Goal: Navigation & Orientation: Find specific page/section

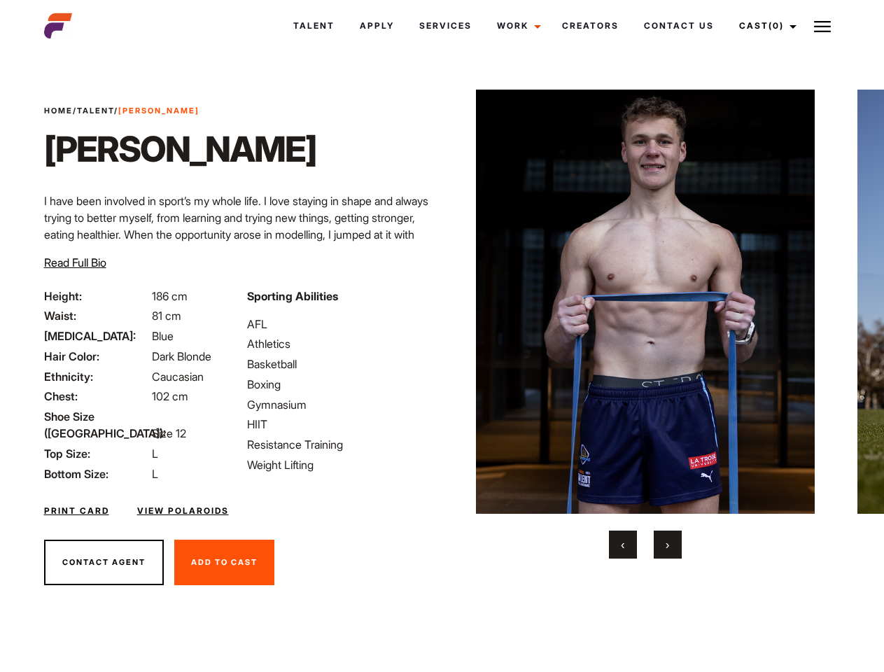
click at [763, 26] on link "Cast (0)" at bounding box center [765, 26] width 78 height 38
click at [822, 26] on img at bounding box center [822, 26] width 17 height 17
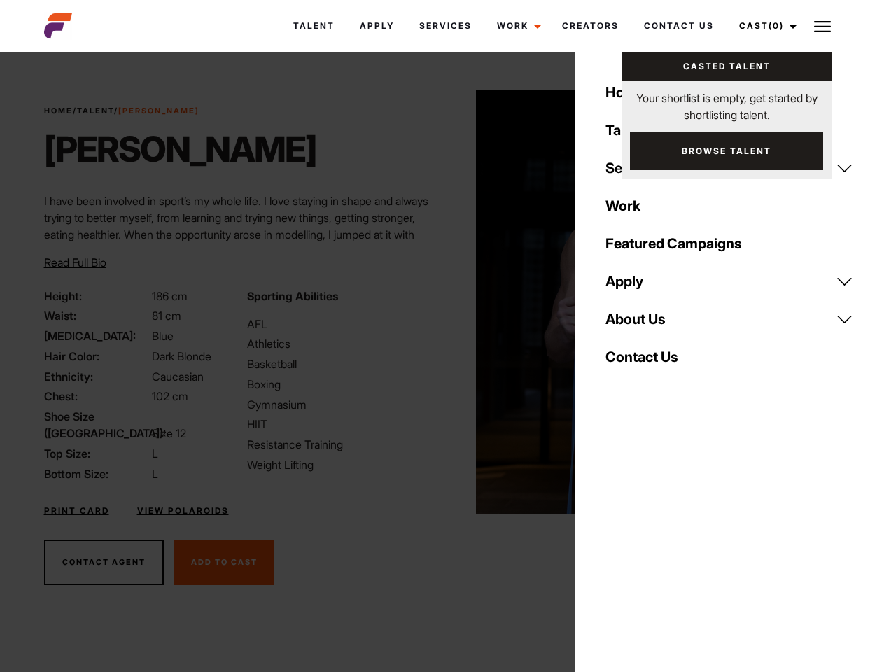
click at [644, 324] on img at bounding box center [645, 302] width 339 height 424
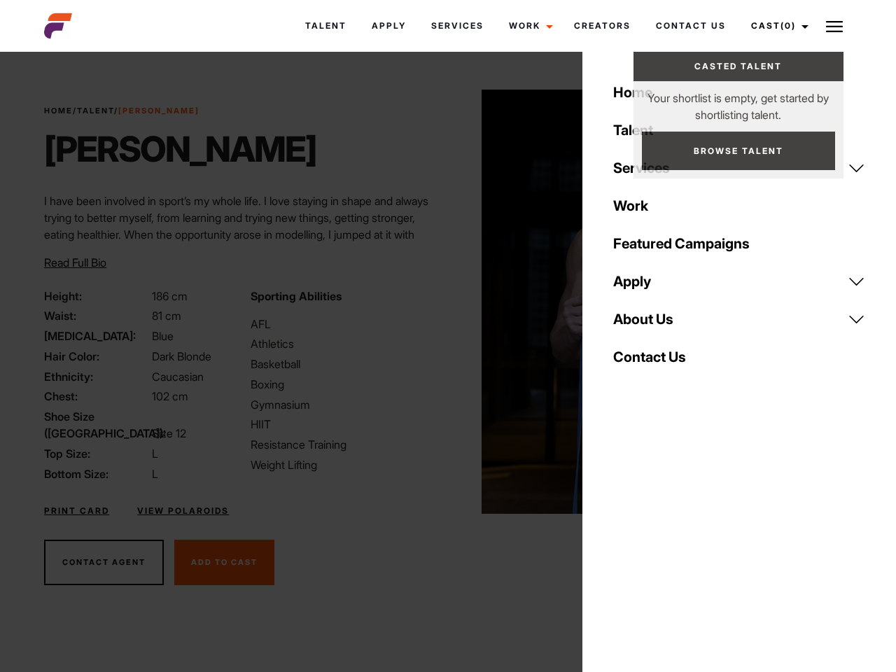
click at [442, 302] on div "Sporting Abilities AFL Athletics Basketball Boxing Gymnasium HIIT Resistance Tr…" at bounding box center [345, 385] width 206 height 195
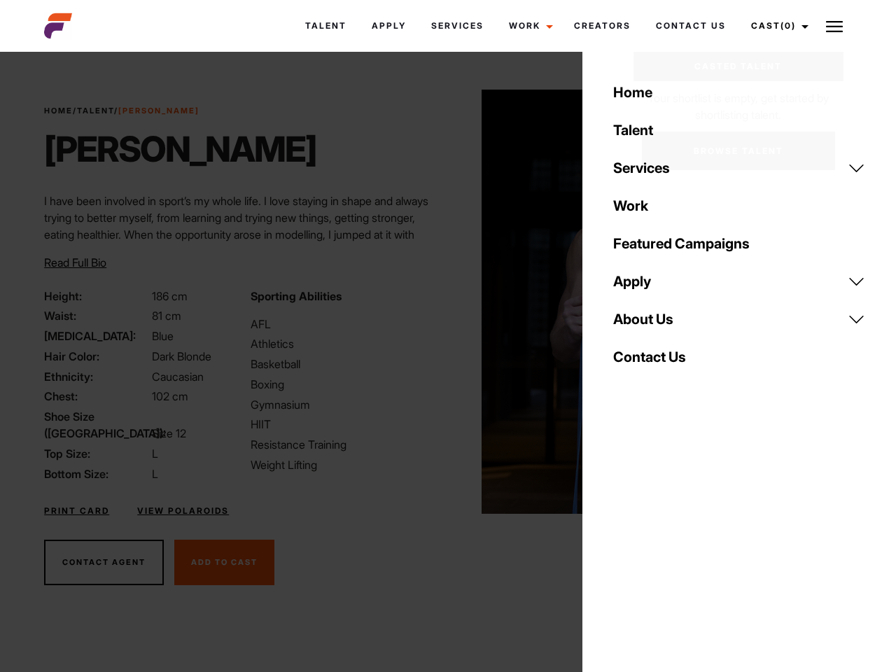
click at [623, 544] on div "Home Talent Services Talent Casting Photography Videography Creative Hair and M…" at bounding box center [738, 336] width 313 height 672
click at [668, 544] on div "Home Talent Services Talent Casting Photography Videography Creative Hair and M…" at bounding box center [738, 336] width 313 height 672
